Goal: Obtain resource: Download file/media

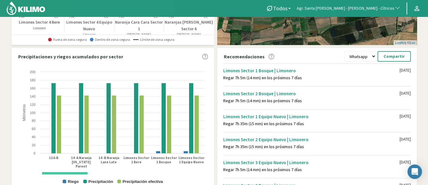
scroll to position [175, 0]
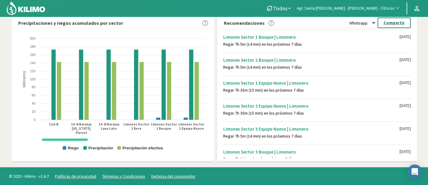
click at [390, 23] on p "Compartir" at bounding box center [393, 22] width 21 height 7
click at [363, 22] on select "Whatsapp Excel PDF" at bounding box center [360, 23] width 32 height 11
click at [347, 18] on select "Whatsapp Excel PDF" at bounding box center [360, 23] width 32 height 11
click at [384, 23] on button "Descargar" at bounding box center [394, 23] width 33 height 11
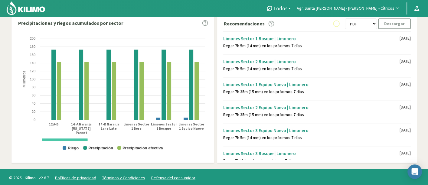
click at [371, 26] on select "Whatsapp Excel PDF" at bounding box center [360, 23] width 32 height 11
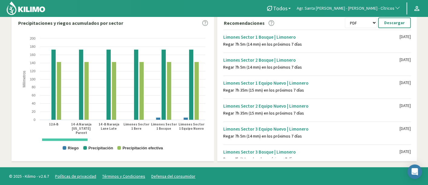
select select "1: XLSX"
click at [347, 18] on select "Whatsapp Excel PDF" at bounding box center [360, 23] width 32 height 11
click at [402, 24] on p "Descargar" at bounding box center [394, 22] width 21 height 7
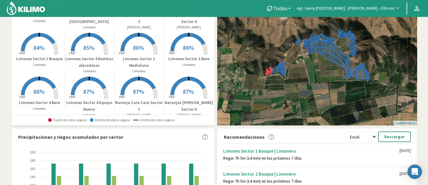
scroll to position [40, 0]
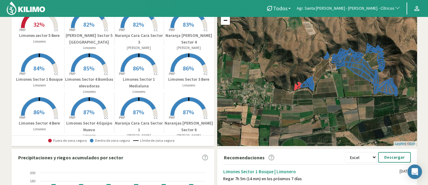
click at [187, 65] on span "86%" at bounding box center [187, 68] width 11 height 8
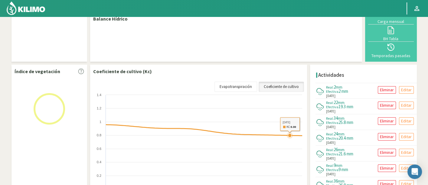
scroll to position [7, 0]
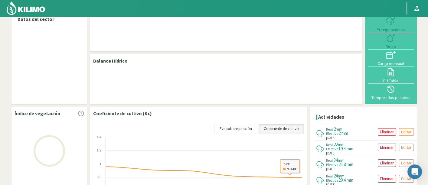
select select "19: Object"
select select "11: Object"
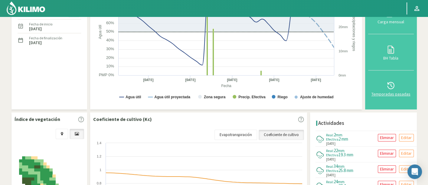
scroll to position [72, 0]
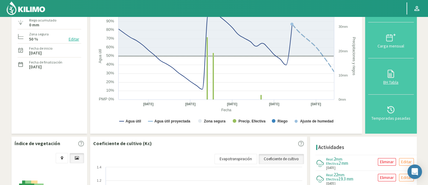
click at [387, 88] on button "BH Tabla" at bounding box center [391, 76] width 46 height 36
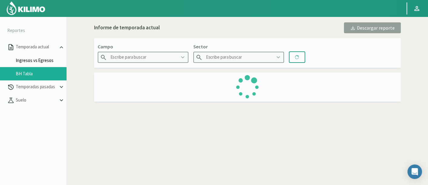
click at [46, 61] on link "Ingresos vs Egresos" at bounding box center [41, 60] width 51 height 5
type input "Agr. Santa [PERSON_NAME] - [PERSON_NAME] - Cítricos"
type input "Limones Sector 3 Bere"
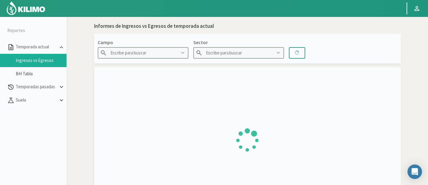
type input "Agr. Cardonal"
type input "El Cardonal Sector 1"
type input "[DATE] - [DATE]"
